Goal: Find specific page/section

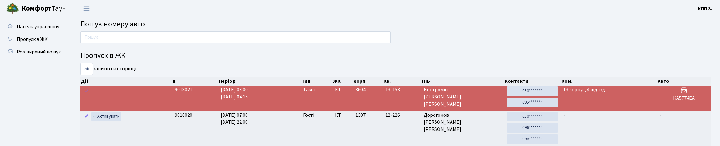
scroll to position [31, 0]
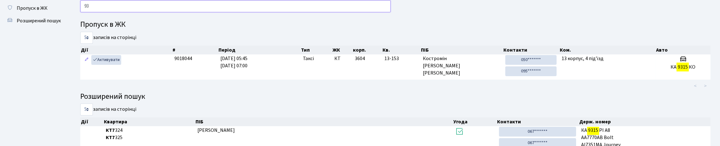
type input "9"
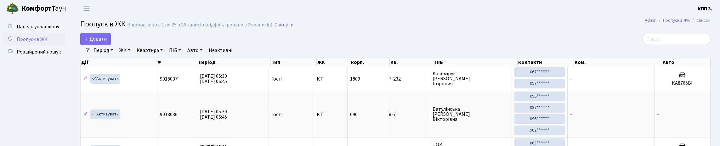
select select "25"
